Goal: Task Accomplishment & Management: Manage account settings

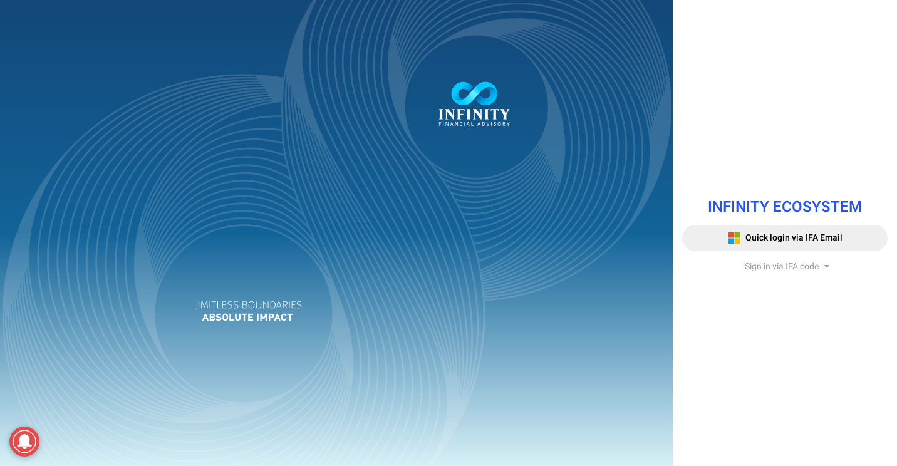
click at [789, 283] on div "INFINITY ECOSYSTEM Quick login via IFA Email Sign in via IFA code Infinity Fina…" at bounding box center [785, 233] width 224 height 466
click at [794, 281] on div "INFINITY ECOSYSTEM Quick login via IFA Email Sign in via IFA code Infinity Fina…" at bounding box center [785, 233] width 224 height 99
click at [802, 272] on span "Sign in via IFA code" at bounding box center [782, 266] width 74 height 13
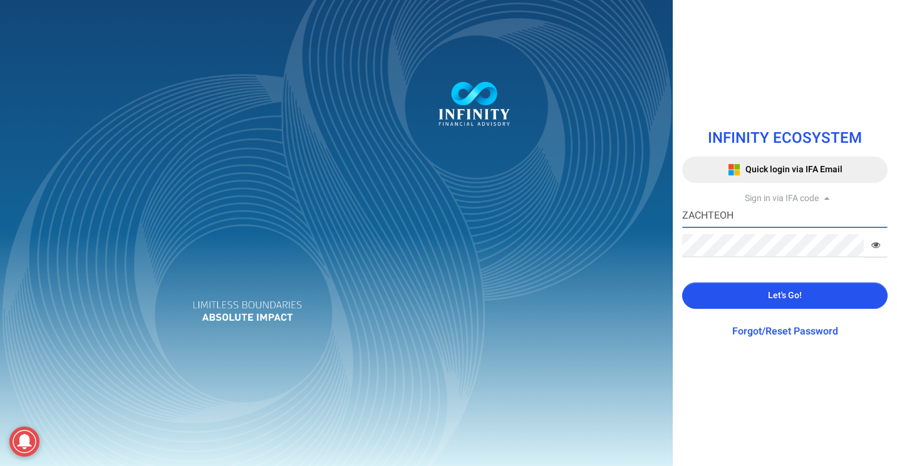
click at [763, 213] on input "ZACHTEOH" at bounding box center [784, 216] width 205 height 23
type input "[PERSON_NAME]"
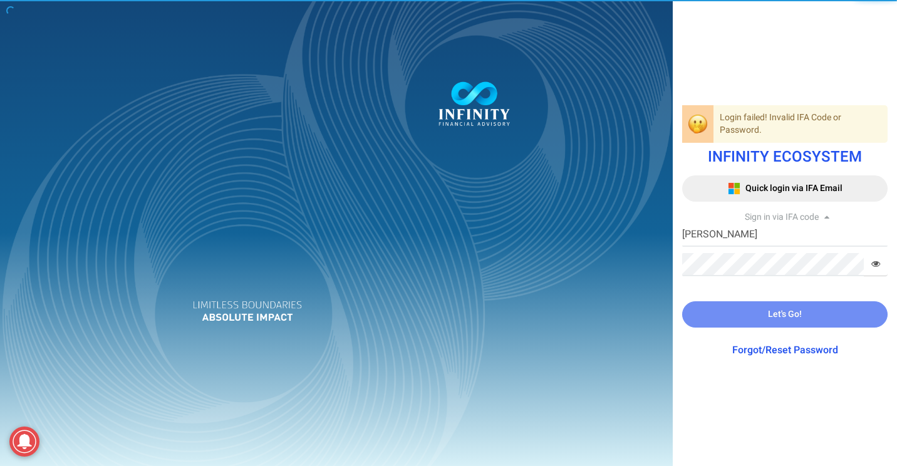
click at [473, 237] on div at bounding box center [448, 233] width 897 height 466
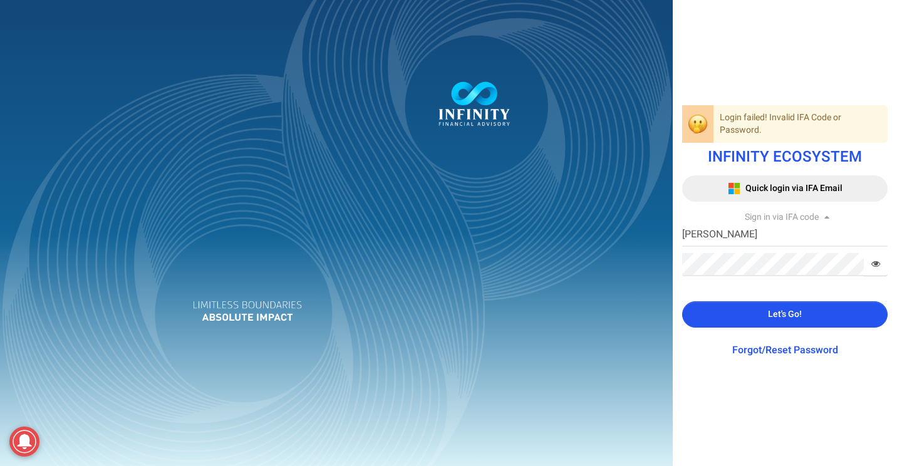
click at [876, 261] on icon at bounding box center [875, 263] width 9 height 9
click at [725, 305] on button "Let's Go!" at bounding box center [784, 314] width 205 height 26
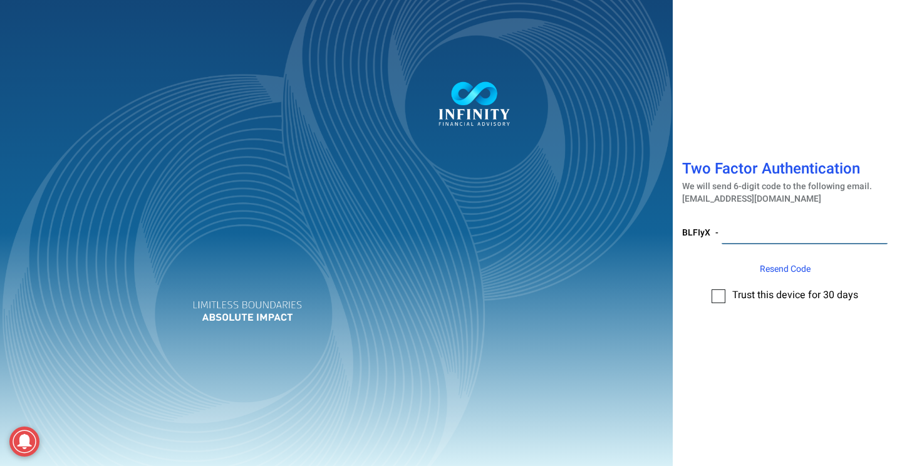
click at [782, 227] on input "number" at bounding box center [805, 232] width 166 height 23
type input "211172"
